Goal: Use online tool/utility: Utilize a website feature to perform a specific function

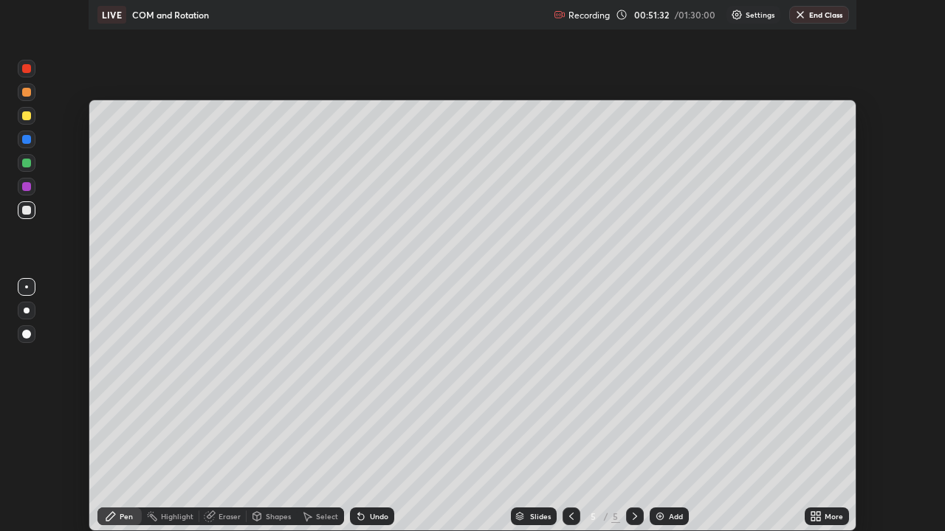
scroll to position [531, 945]
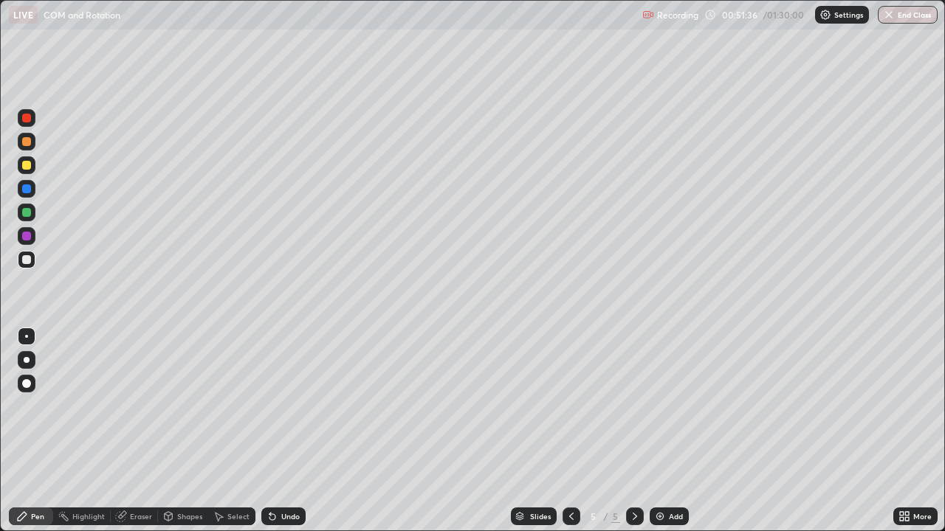
click at [30, 171] on div at bounding box center [27, 165] width 18 height 18
click at [269, 431] on icon at bounding box center [269, 513] width 1 height 1
click at [273, 431] on icon at bounding box center [272, 517] width 6 height 6
click at [26, 354] on div at bounding box center [27, 360] width 18 height 18
click at [29, 256] on div at bounding box center [26, 259] width 9 height 9
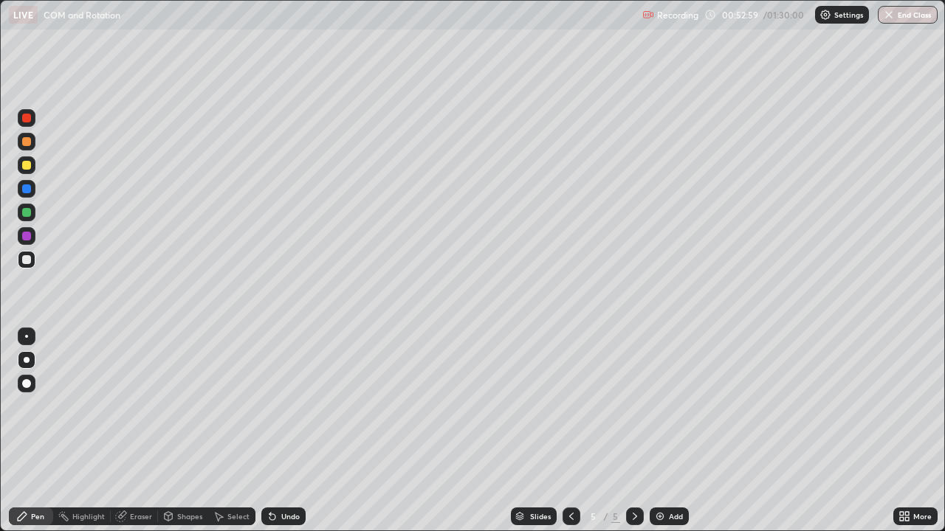
click at [28, 143] on div at bounding box center [26, 141] width 9 height 9
click at [269, 431] on icon at bounding box center [269, 513] width 1 height 1
click at [280, 431] on div "Undo" at bounding box center [283, 517] width 44 height 18
click at [25, 165] on div at bounding box center [26, 165] width 9 height 9
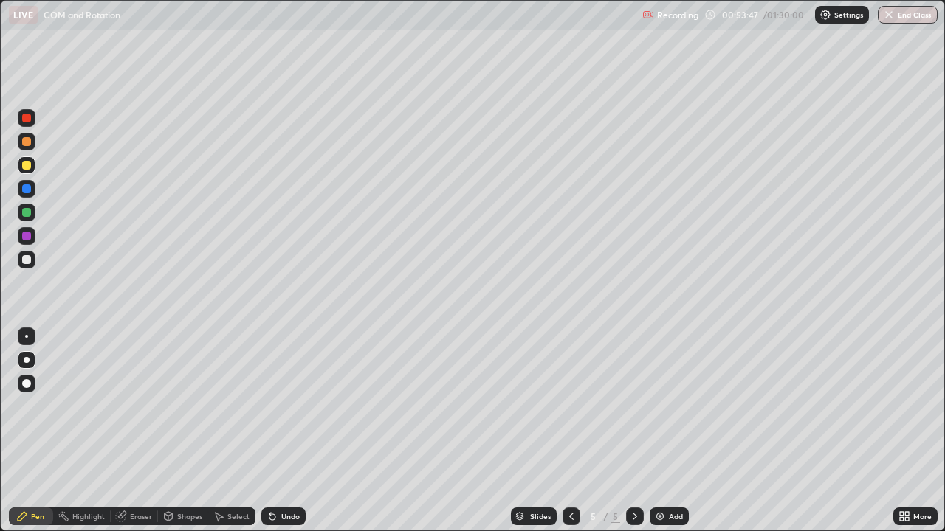
click at [273, 431] on icon at bounding box center [272, 517] width 12 height 12
click at [24, 238] on div at bounding box center [26, 236] width 9 height 9
click at [269, 431] on icon at bounding box center [269, 513] width 1 height 1
click at [269, 431] on icon at bounding box center [272, 517] width 12 height 12
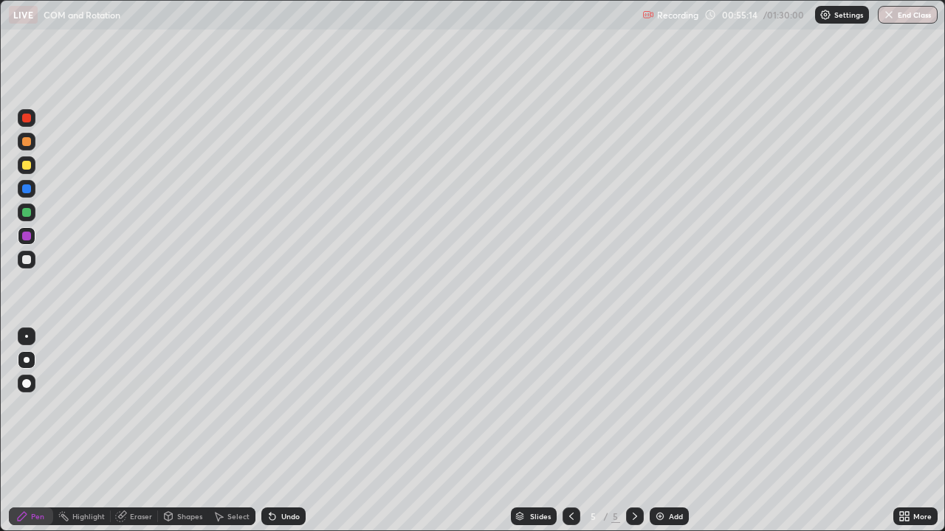
click at [273, 431] on icon at bounding box center [272, 517] width 12 height 12
click at [277, 431] on div "Undo" at bounding box center [283, 517] width 44 height 18
click at [278, 431] on div "Undo" at bounding box center [283, 517] width 44 height 18
click at [281, 431] on div "Undo" at bounding box center [290, 516] width 18 height 7
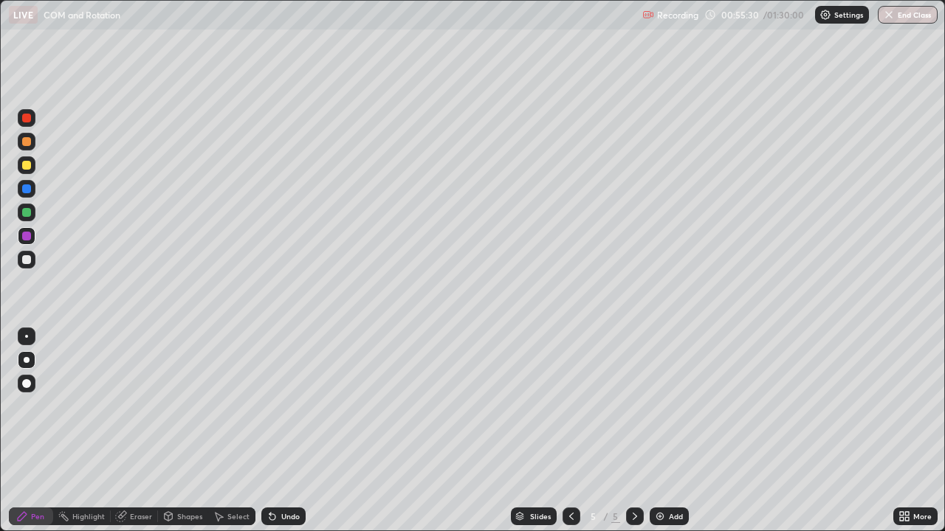
click at [281, 431] on div "Undo" at bounding box center [290, 516] width 18 height 7
click at [278, 431] on div "Undo" at bounding box center [283, 517] width 44 height 18
click at [281, 431] on div "Undo" at bounding box center [290, 516] width 18 height 7
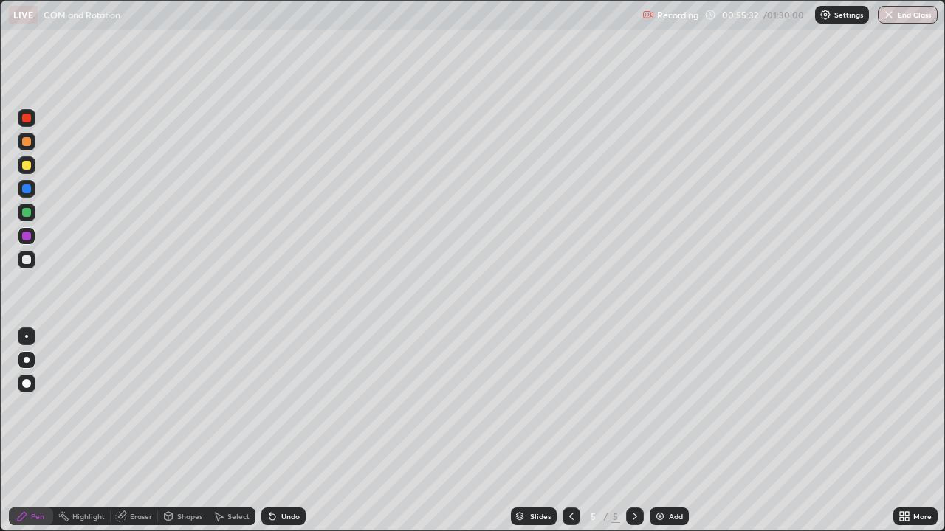
click at [281, 431] on div "Undo" at bounding box center [290, 516] width 18 height 7
click at [282, 431] on div "Undo" at bounding box center [290, 516] width 18 height 7
click at [283, 431] on div "Undo" at bounding box center [290, 516] width 18 height 7
click at [283, 431] on div "Undo" at bounding box center [283, 517] width 44 height 18
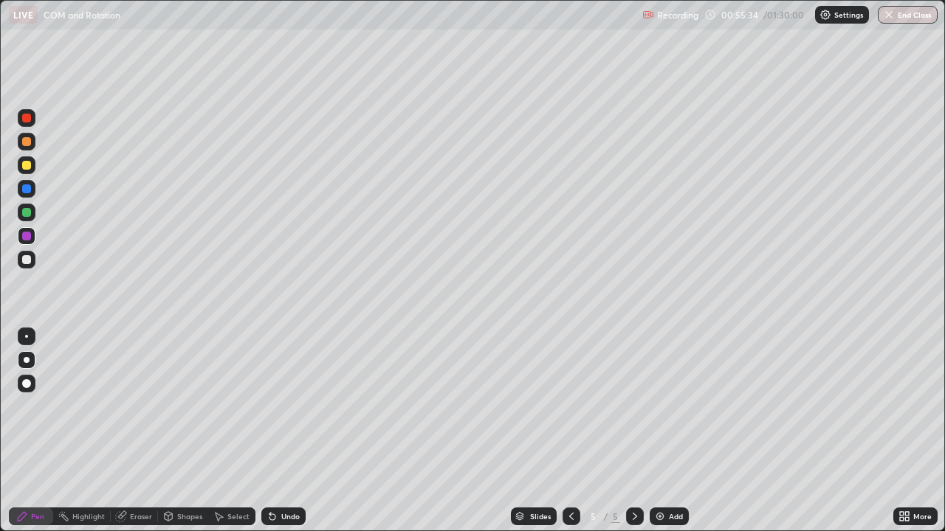
click at [277, 431] on div "Undo" at bounding box center [283, 517] width 44 height 18
click at [272, 431] on icon at bounding box center [272, 517] width 6 height 6
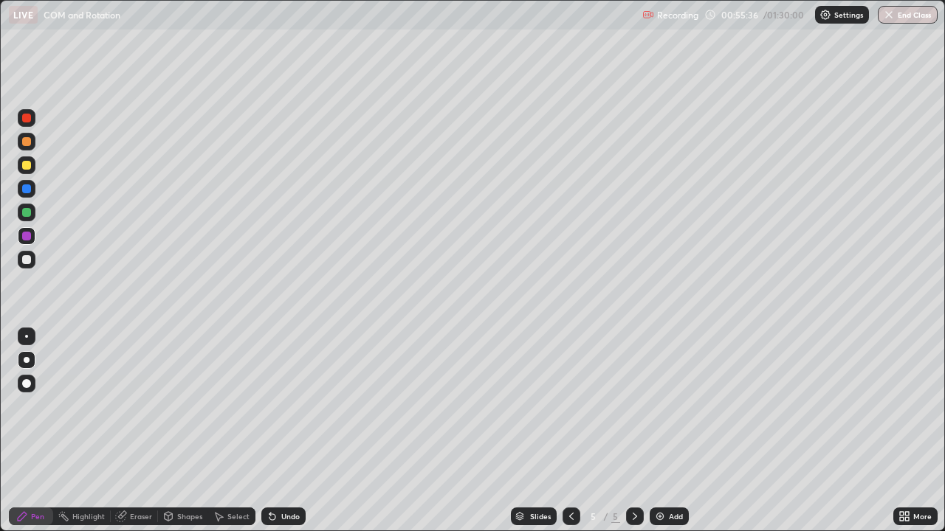
click at [272, 431] on icon at bounding box center [272, 517] width 6 height 6
click at [274, 431] on icon at bounding box center [272, 517] width 12 height 12
click at [275, 431] on icon at bounding box center [272, 517] width 12 height 12
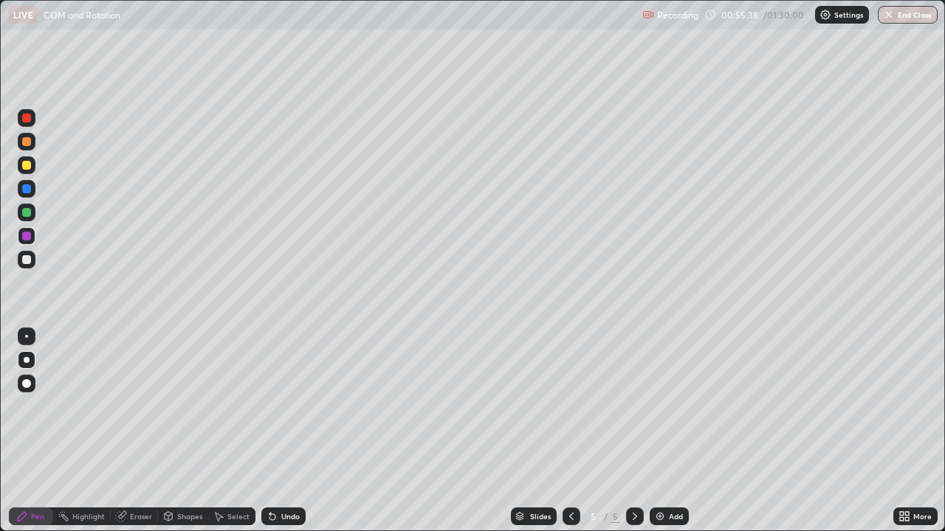
click at [270, 431] on icon at bounding box center [272, 517] width 6 height 6
click at [269, 431] on icon at bounding box center [272, 517] width 6 height 6
click at [275, 431] on icon at bounding box center [272, 517] width 12 height 12
click at [271, 431] on icon at bounding box center [272, 517] width 6 height 6
click at [269, 431] on icon at bounding box center [272, 517] width 6 height 6
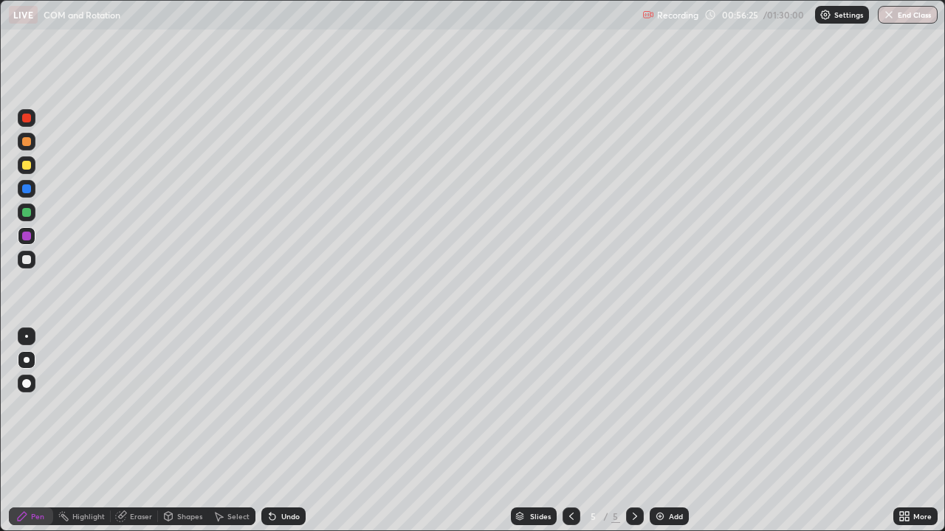
click at [130, 431] on div "Eraser" at bounding box center [141, 516] width 22 height 7
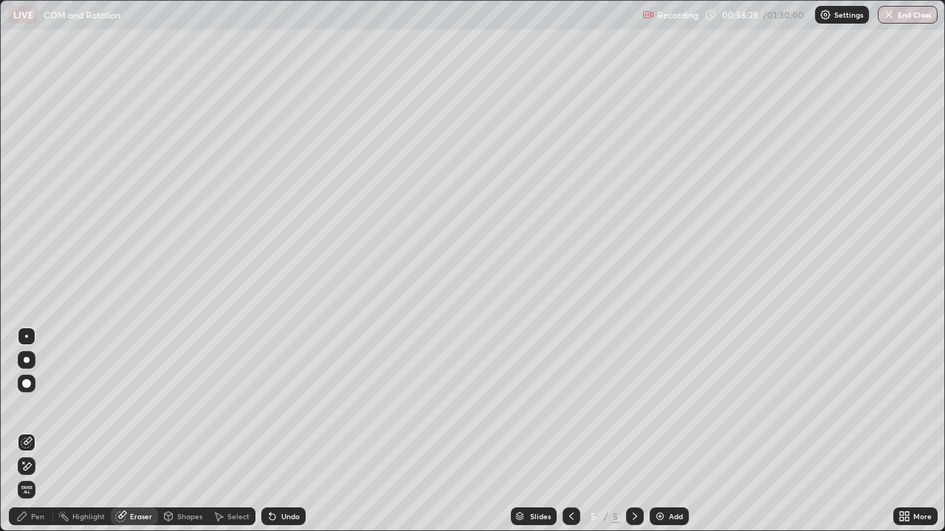
click at [34, 431] on div "Pen" at bounding box center [37, 516] width 13 height 7
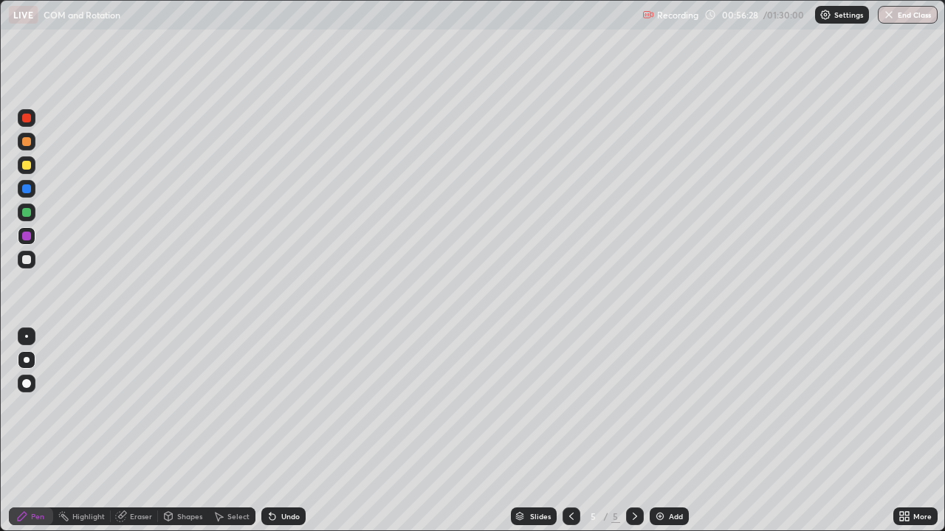
click at [27, 260] on div at bounding box center [26, 259] width 9 height 9
click at [275, 431] on icon at bounding box center [272, 517] width 12 height 12
click at [25, 141] on div at bounding box center [26, 141] width 9 height 9
click at [27, 261] on div at bounding box center [26, 259] width 9 height 9
click at [272, 431] on icon at bounding box center [272, 517] width 6 height 6
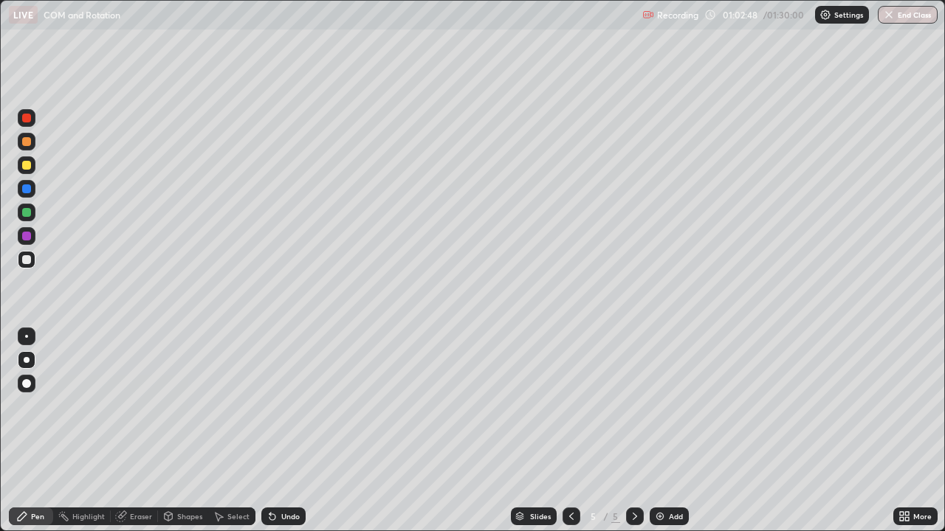
click at [268, 431] on icon at bounding box center [272, 517] width 12 height 12
click at [269, 431] on icon at bounding box center [272, 517] width 6 height 6
click at [270, 431] on icon at bounding box center [272, 517] width 6 height 6
click at [269, 431] on icon at bounding box center [272, 517] width 6 height 6
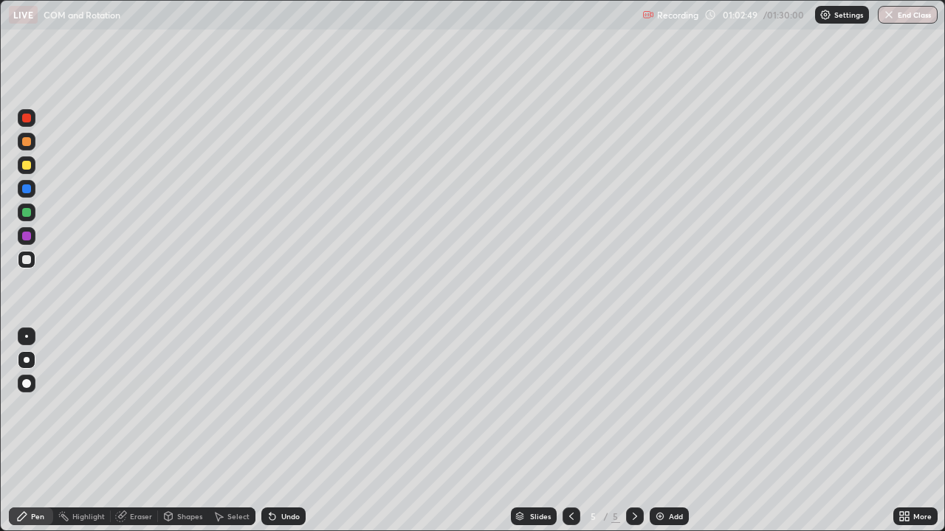
click at [269, 431] on icon at bounding box center [272, 517] width 6 height 6
click at [225, 431] on div "Select" at bounding box center [231, 517] width 47 height 18
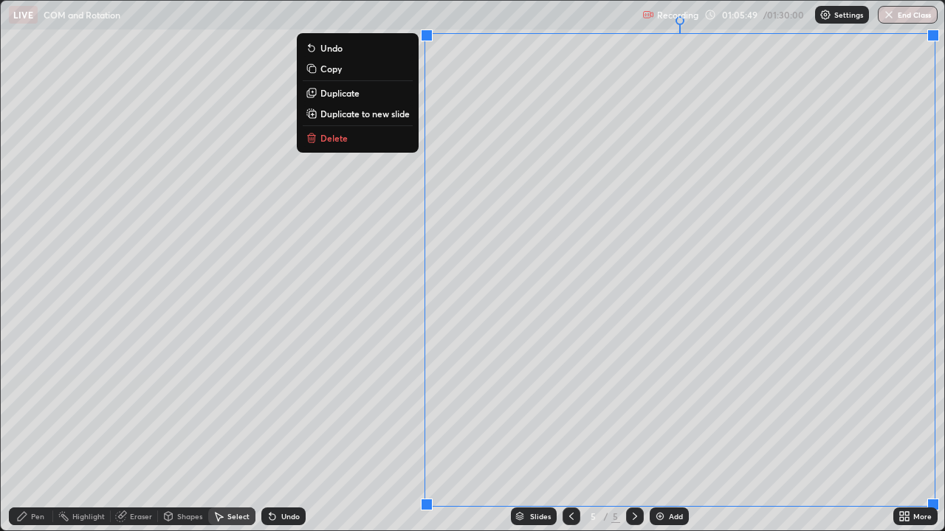
click at [393, 113] on p "Duplicate to new slide" at bounding box center [364, 114] width 89 height 12
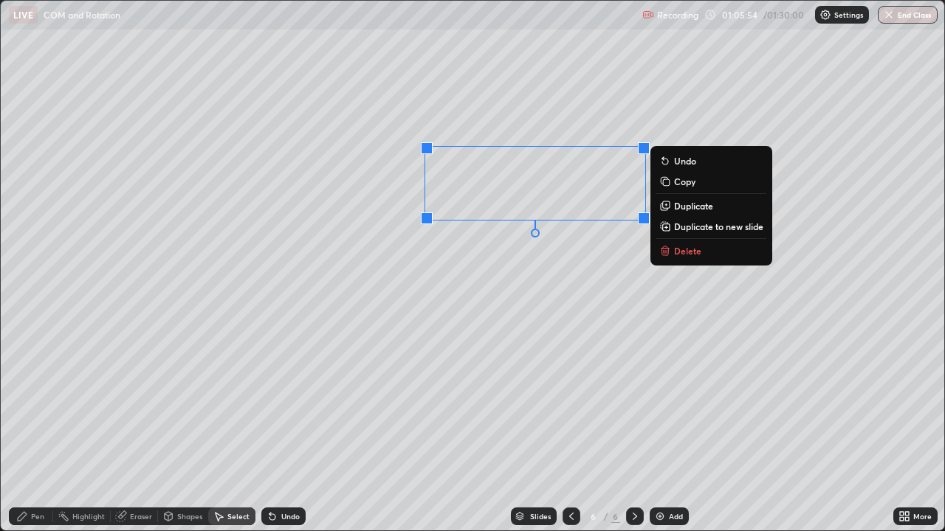
click at [678, 256] on p "Delete" at bounding box center [687, 251] width 27 height 12
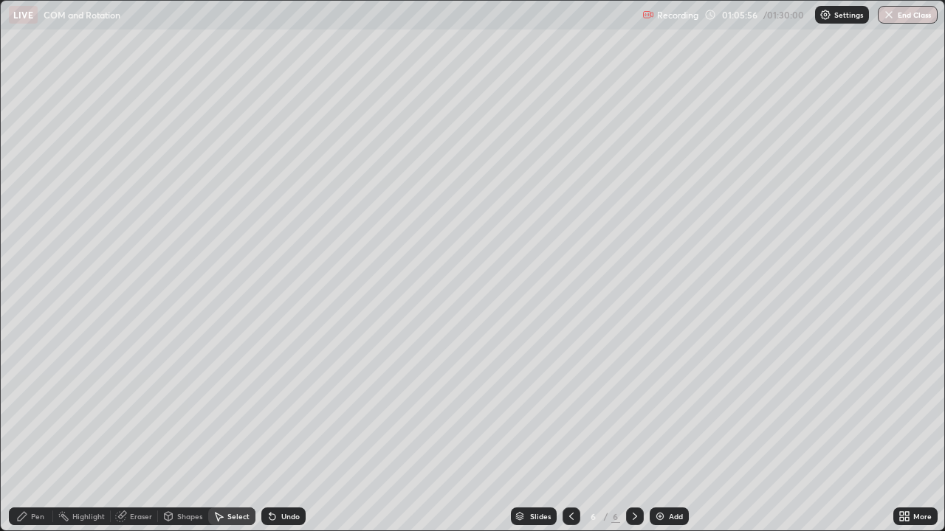
click at [140, 431] on div "Eraser" at bounding box center [141, 516] width 22 height 7
click at [37, 431] on div "Pen" at bounding box center [37, 516] width 13 height 7
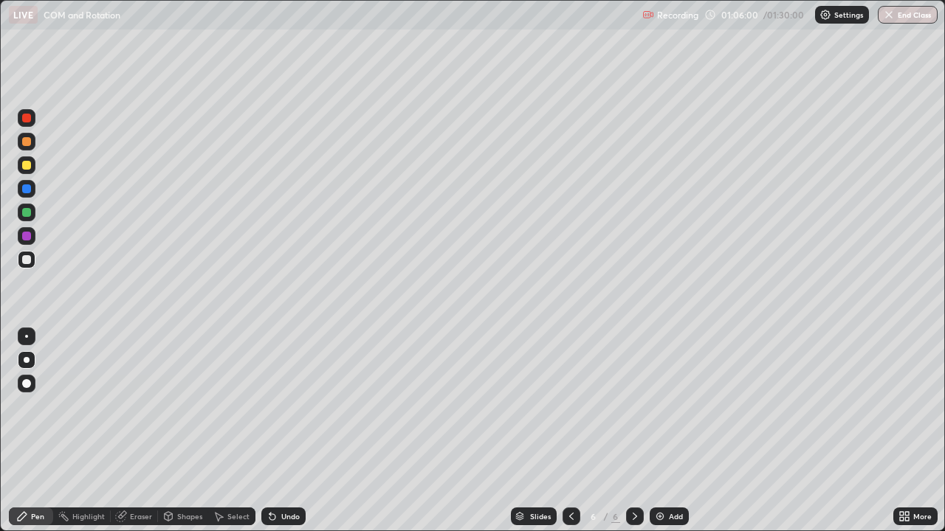
click at [35, 253] on div at bounding box center [27, 260] width 18 height 24
click at [269, 431] on icon at bounding box center [269, 513] width 1 height 1
click at [276, 431] on div "Undo" at bounding box center [283, 517] width 44 height 18
click at [278, 431] on div "Undo" at bounding box center [283, 517] width 44 height 18
click at [27, 121] on div at bounding box center [26, 118] width 9 height 9
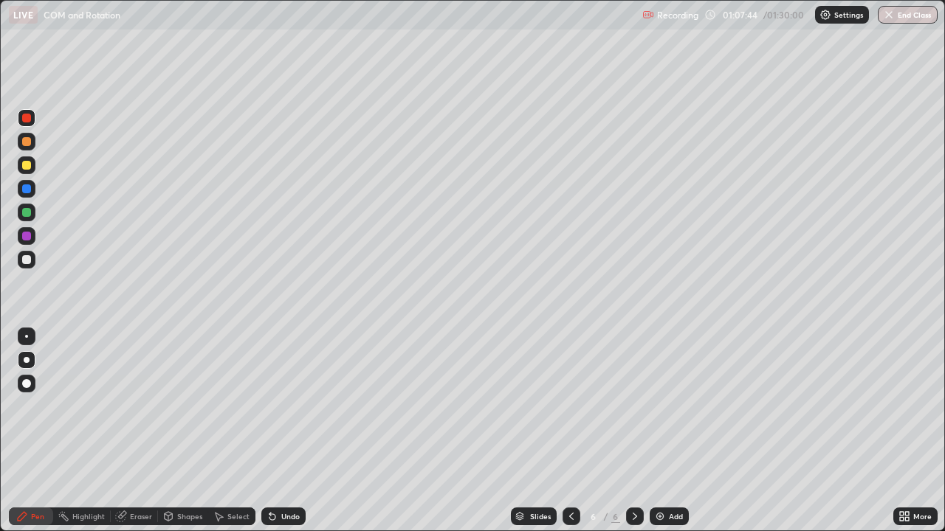
click at [269, 431] on icon at bounding box center [272, 517] width 6 height 6
click at [27, 259] on div at bounding box center [26, 259] width 9 height 9
click at [27, 119] on div at bounding box center [26, 118] width 9 height 9
click at [569, 431] on icon at bounding box center [571, 516] width 4 height 7
click at [630, 431] on icon at bounding box center [635, 517] width 12 height 12
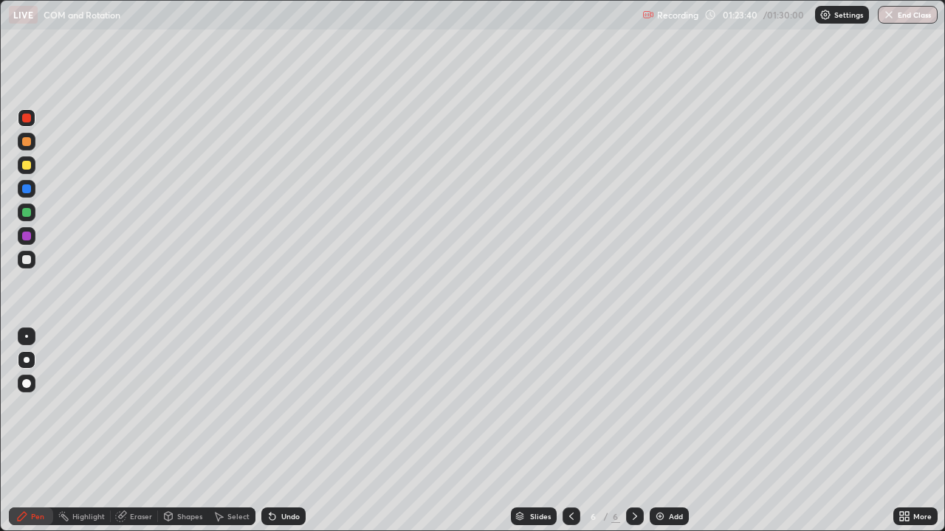
click at [886, 17] on img "button" at bounding box center [889, 15] width 12 height 12
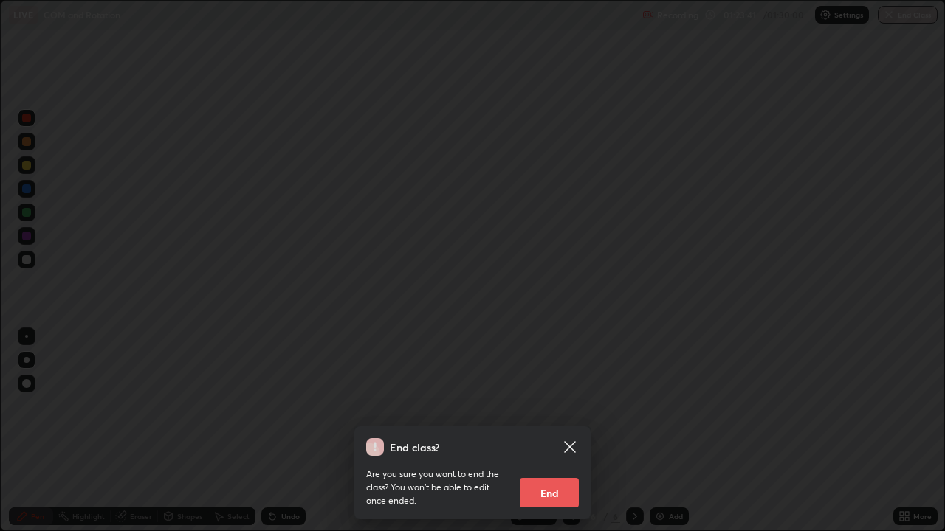
click at [553, 431] on button "End" at bounding box center [549, 493] width 59 height 30
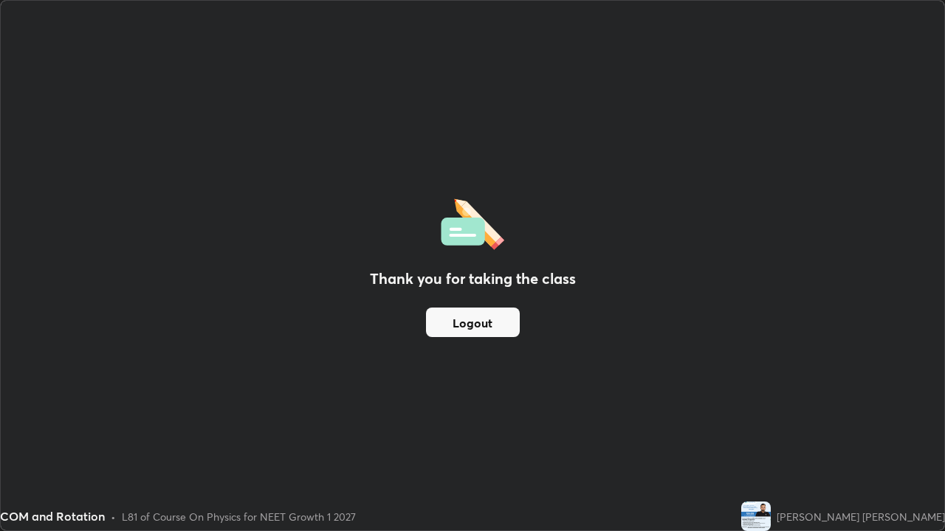
click at [507, 324] on button "Logout" at bounding box center [473, 323] width 94 height 30
